Goal: Task Accomplishment & Management: Manage account settings

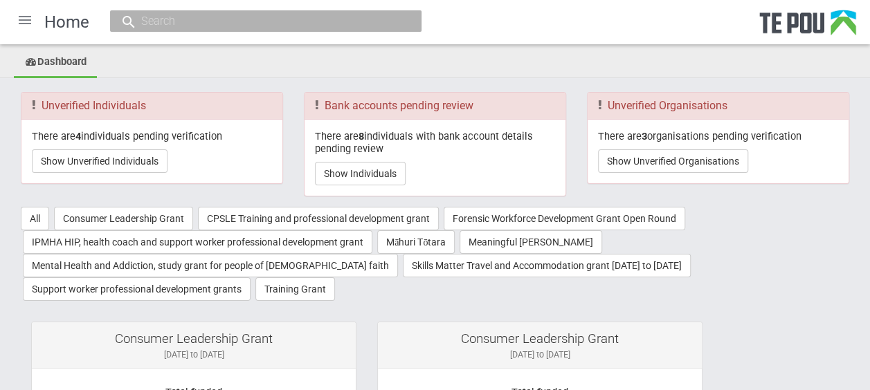
click at [21, 18] on div at bounding box center [24, 19] width 33 height 33
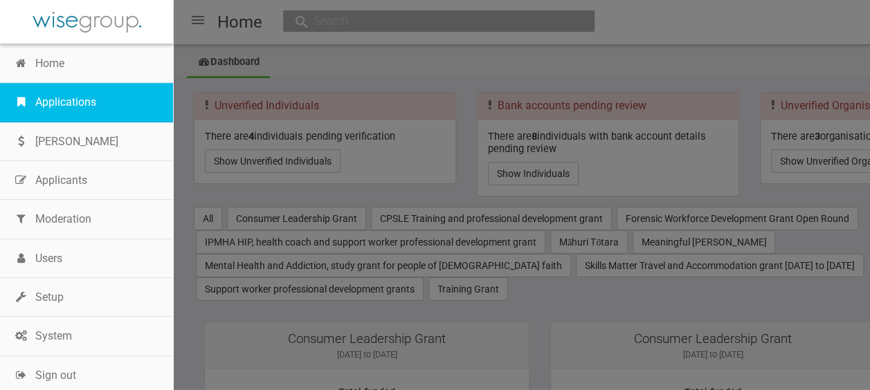
click at [52, 94] on link "Applications" at bounding box center [86, 102] width 173 height 39
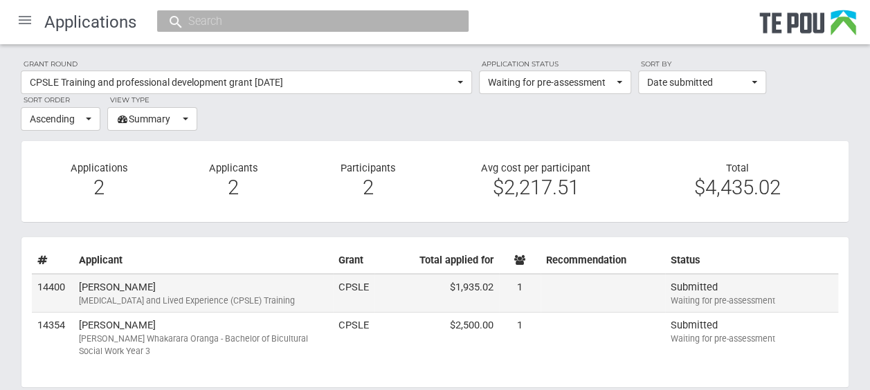
click at [181, 295] on div "Peer Support and Lived Experience (CPSLE) Training" at bounding box center [203, 301] width 248 height 12
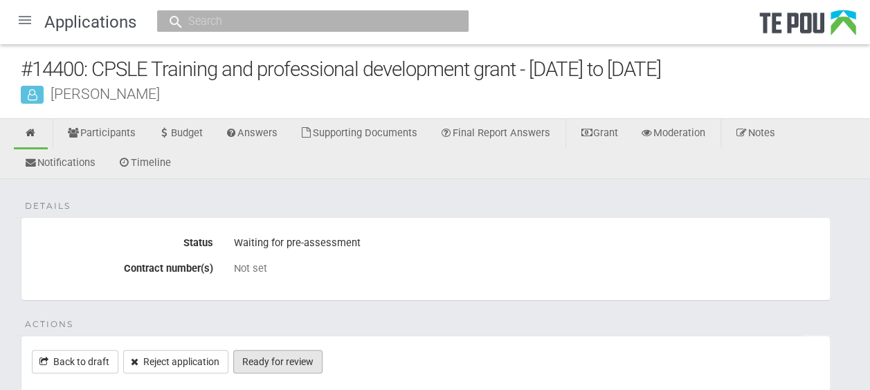
click at [303, 354] on link "Ready for review" at bounding box center [277, 362] width 89 height 24
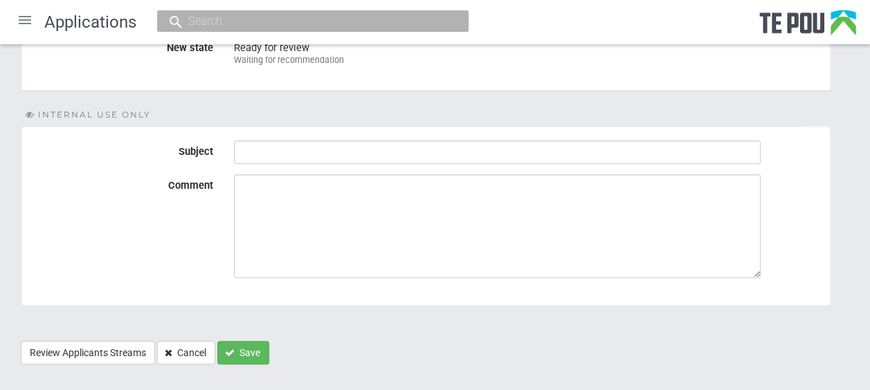
scroll to position [235, 0]
click at [249, 338] on button "Save" at bounding box center [243, 350] width 52 height 24
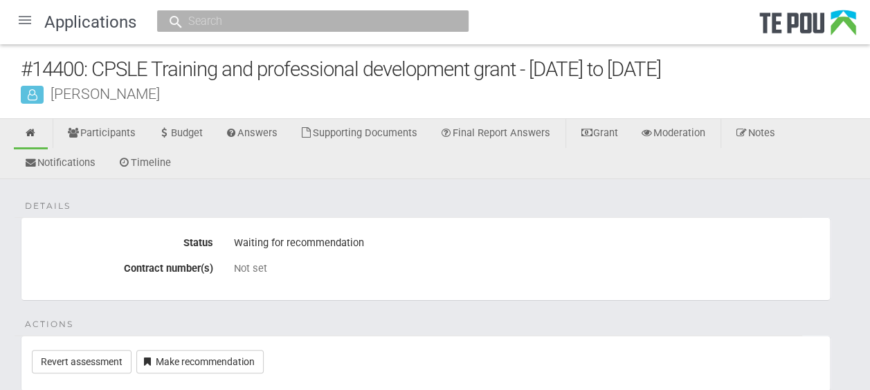
click at [24, 21] on div at bounding box center [24, 19] width 33 height 33
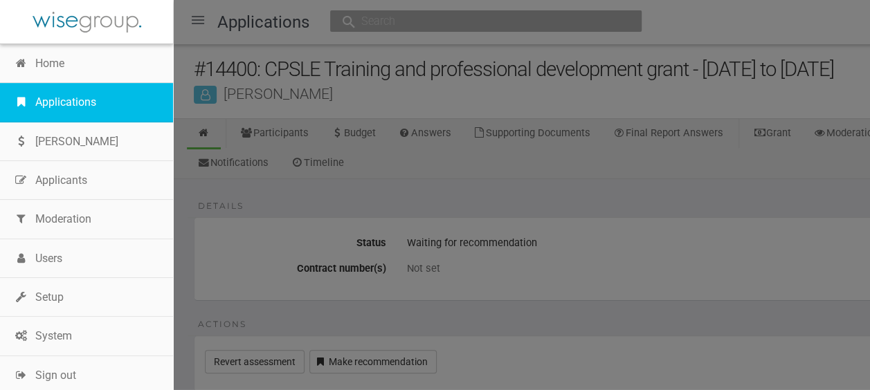
click at [55, 102] on link "Applications" at bounding box center [86, 102] width 173 height 39
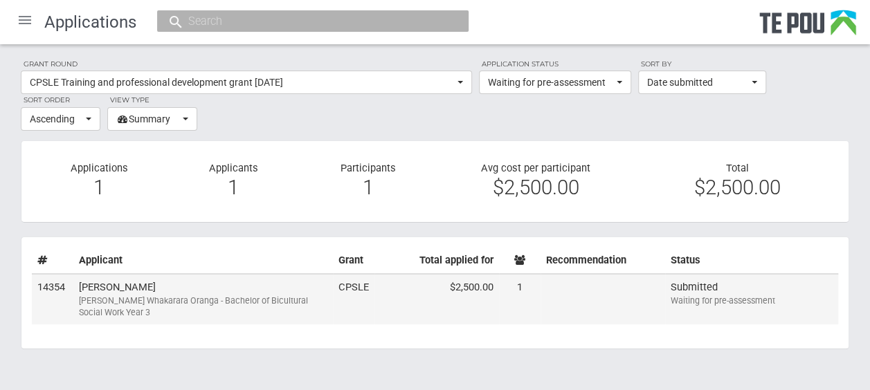
click at [260, 286] on td "Fran Mackay Ngā Poutoko Whakarara Oranga - Bachelor of Bicultural Social Work Y…" at bounding box center [202, 299] width 259 height 51
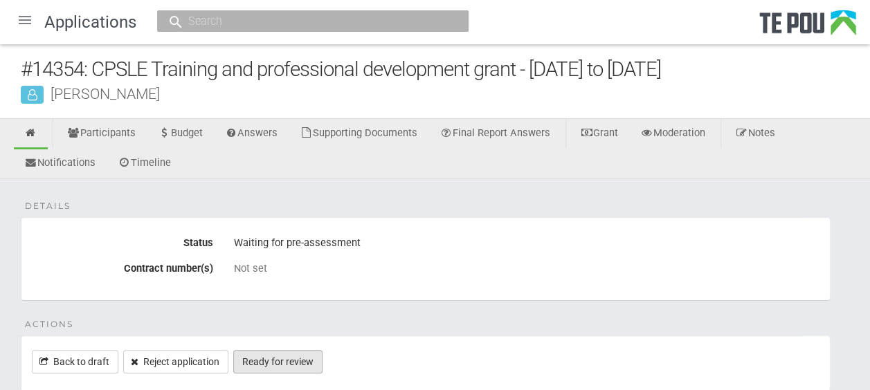
click at [291, 363] on link "Ready for review" at bounding box center [277, 362] width 89 height 24
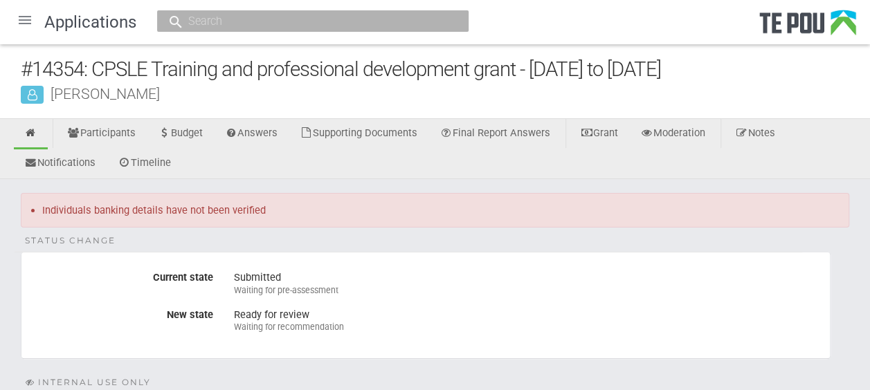
click at [24, 19] on div at bounding box center [24, 19] width 33 height 33
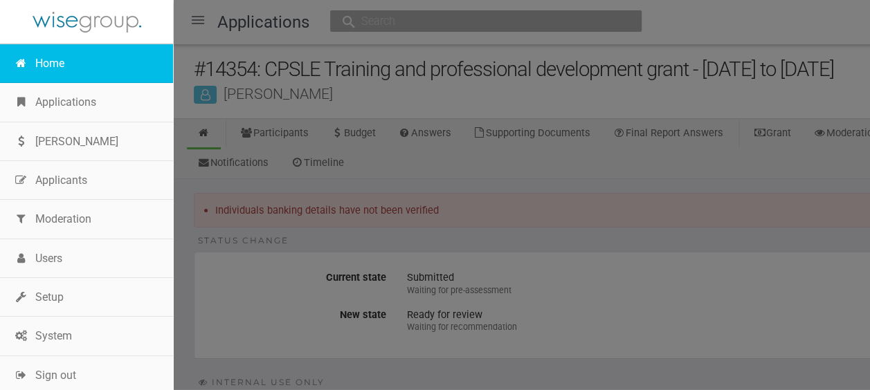
click at [51, 69] on link "Home" at bounding box center [86, 63] width 173 height 39
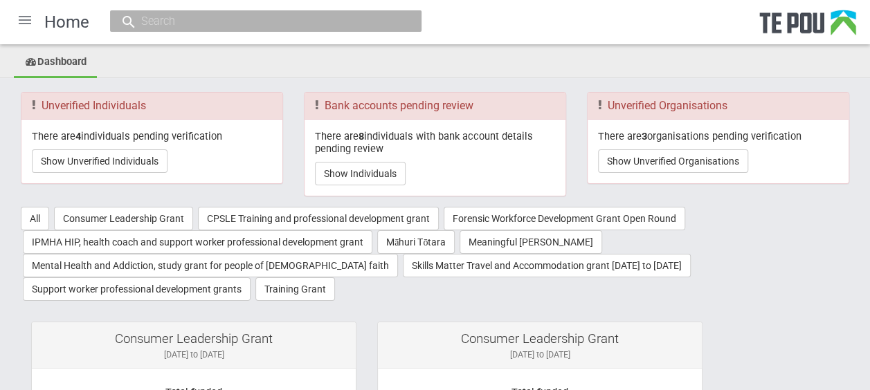
click at [28, 23] on div at bounding box center [24, 19] width 33 height 33
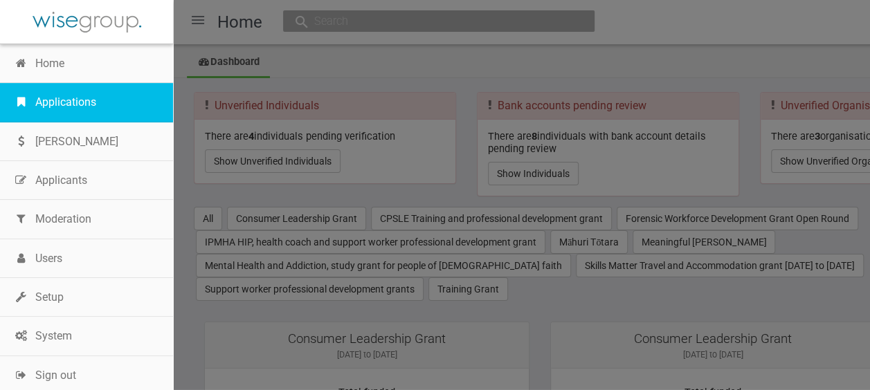
click at [61, 91] on link "Applications" at bounding box center [86, 102] width 173 height 39
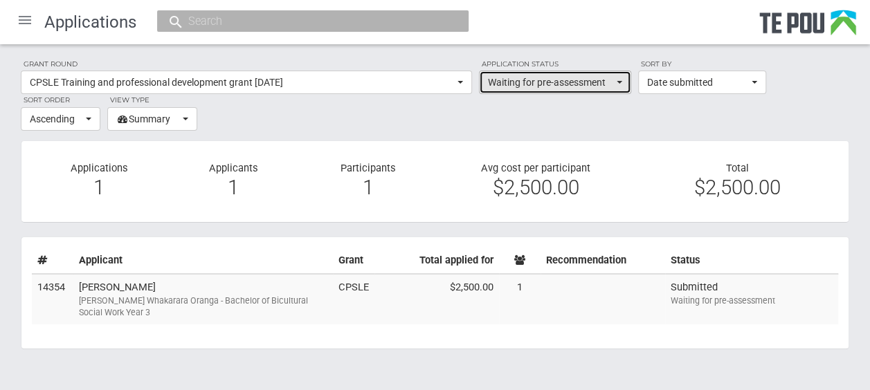
click at [616, 79] on button "Waiting for pre-assessment" at bounding box center [555, 83] width 152 height 24
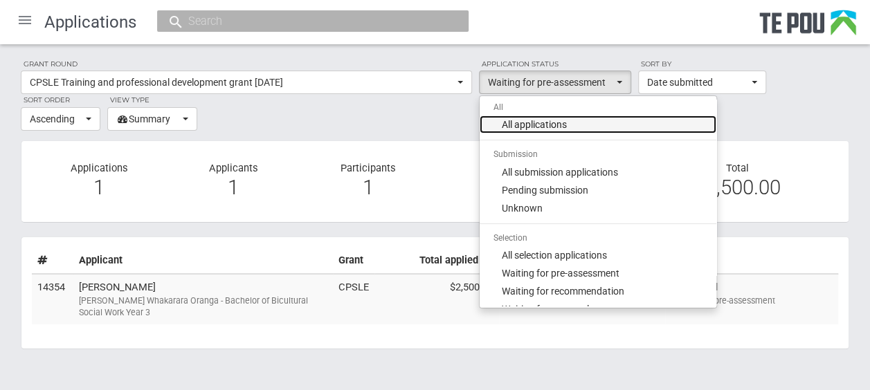
click at [601, 122] on link "All applications" at bounding box center [598, 125] width 237 height 18
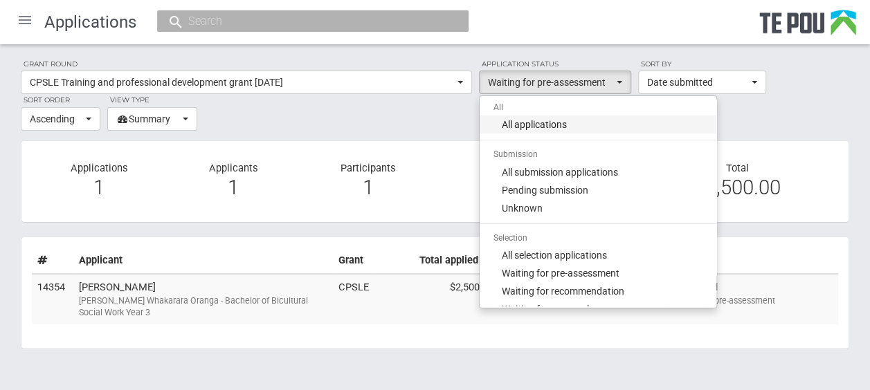
select select "all"
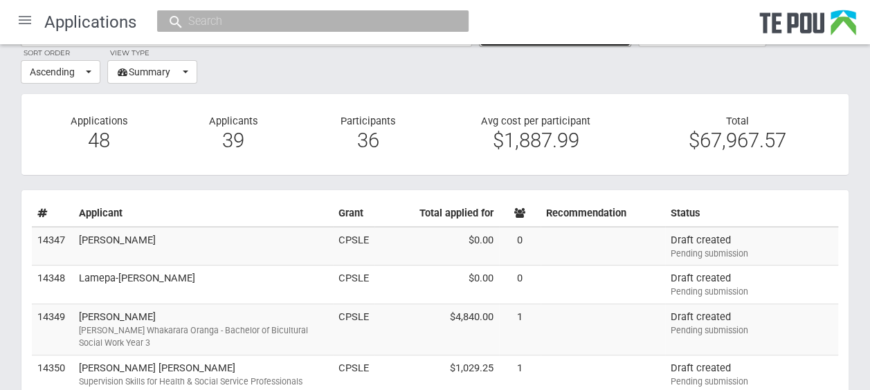
scroll to position [44, 0]
